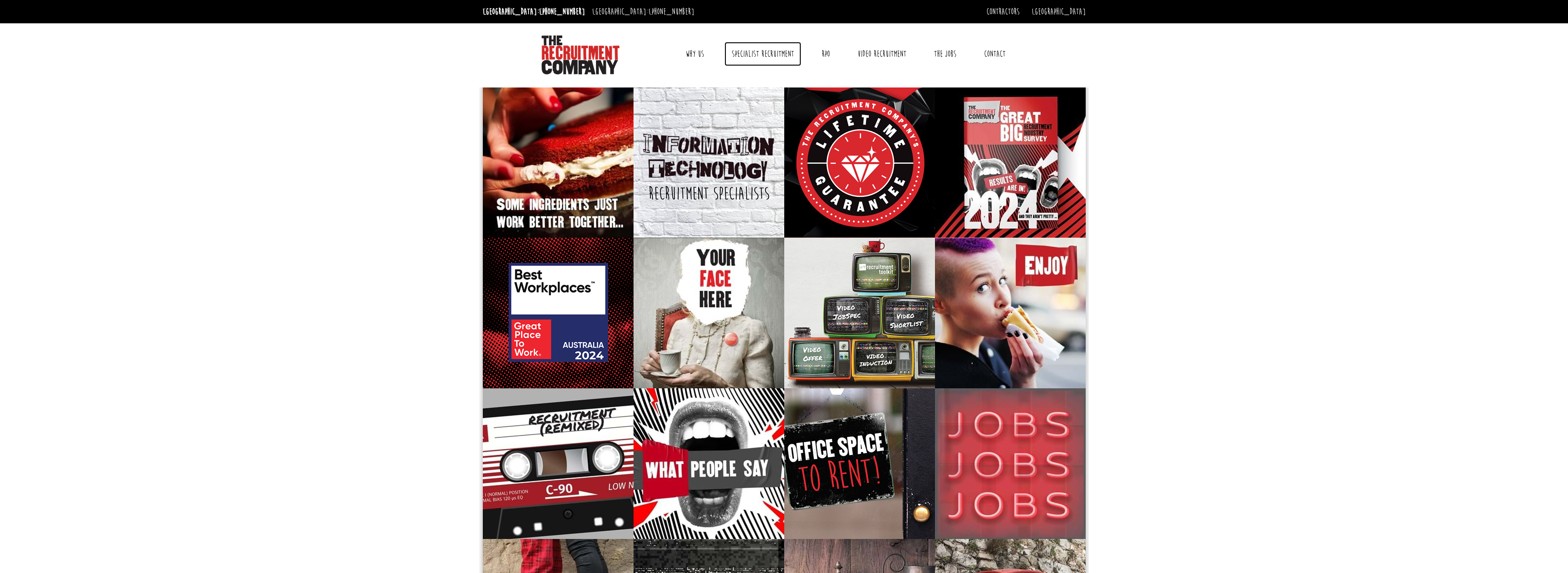
click at [741, 52] on link "Specialist Recruitment" at bounding box center [763, 54] width 77 height 24
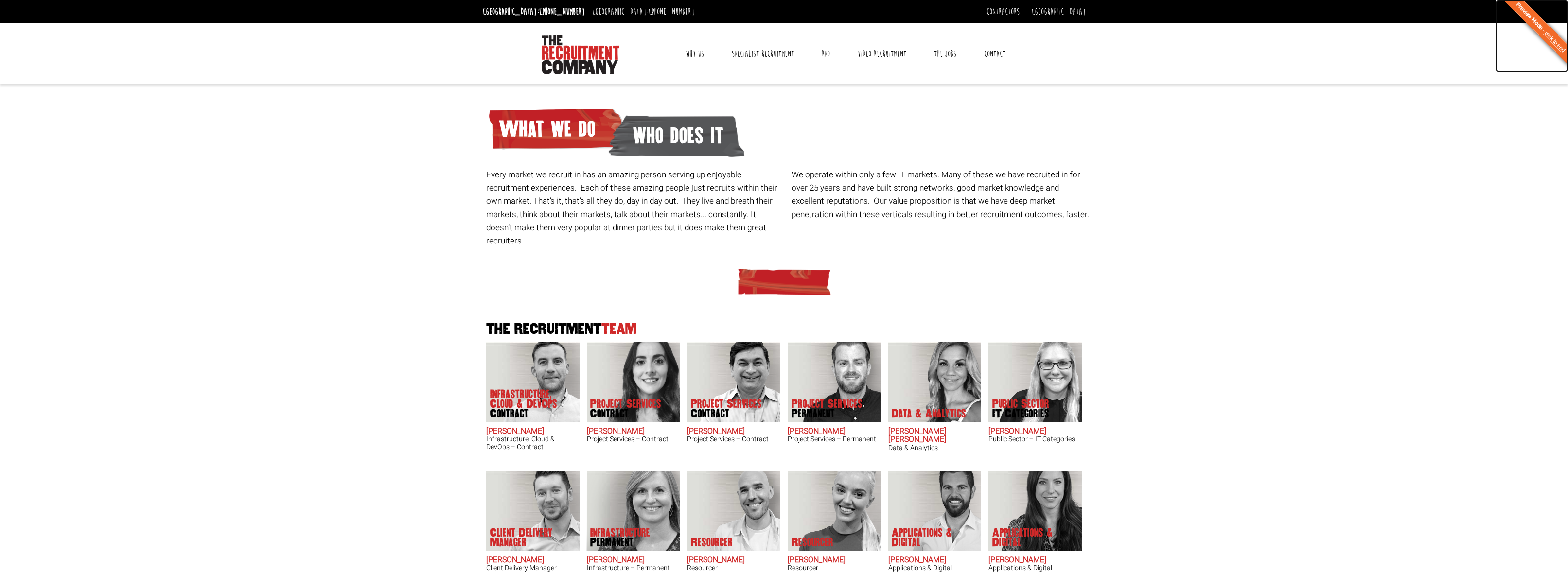
click at [1555, 38] on link "In Preview Mode - click to end" at bounding box center [1531, 36] width 72 height 72
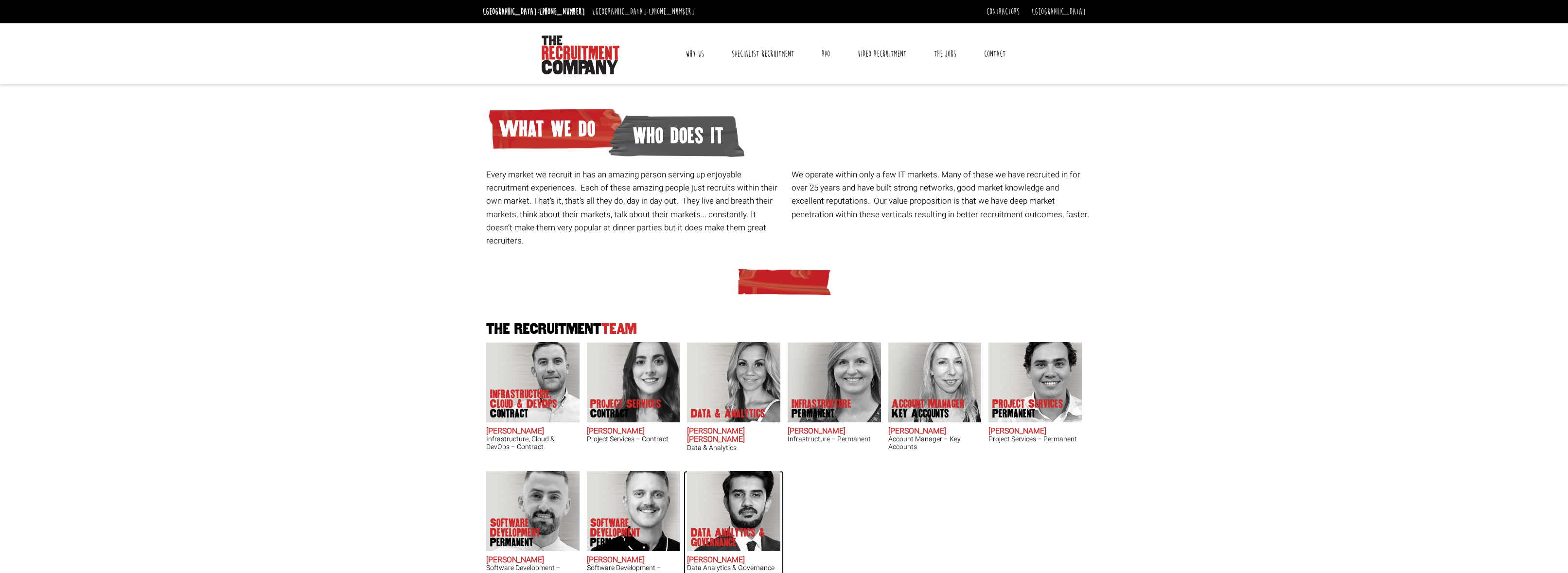
click at [737, 505] on img at bounding box center [733, 511] width 93 height 80
